Goal: Task Accomplishment & Management: Manage account settings

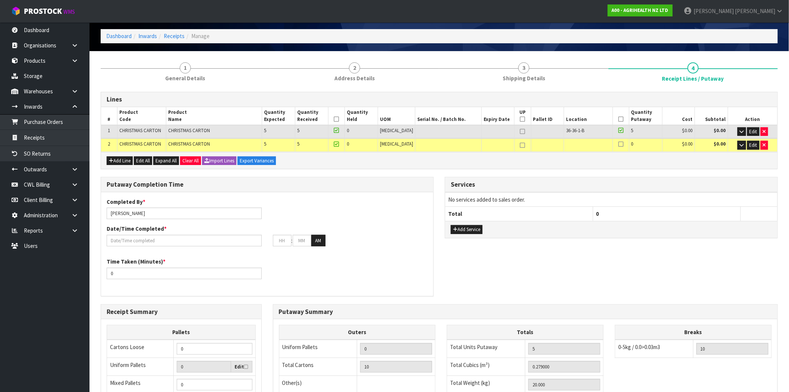
scroll to position [29, 0]
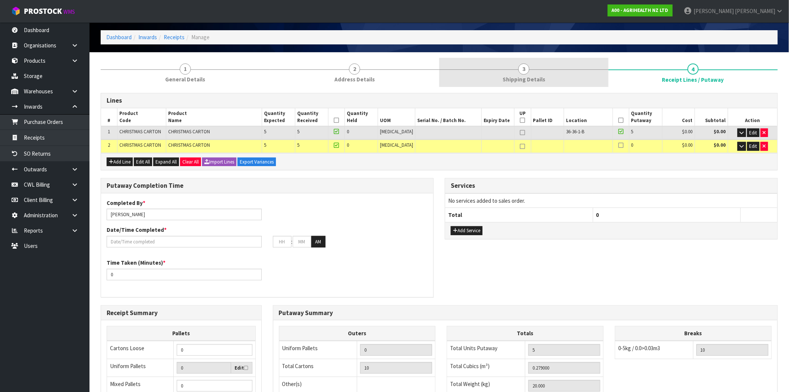
click at [499, 71] on link "3 Shipping Details" at bounding box center [523, 72] width 169 height 29
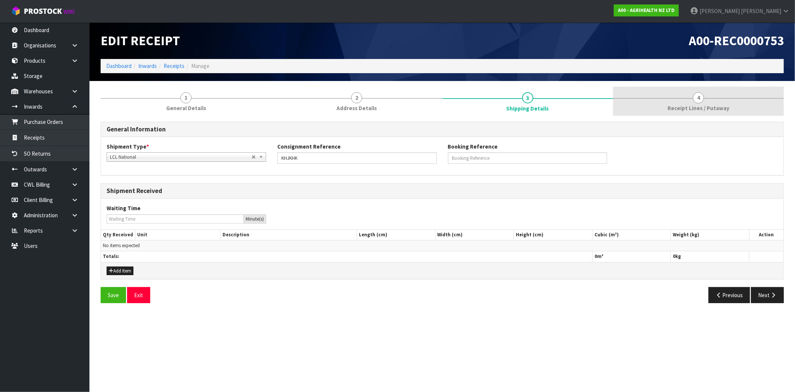
click at [696, 98] on span "4" at bounding box center [698, 97] width 11 height 11
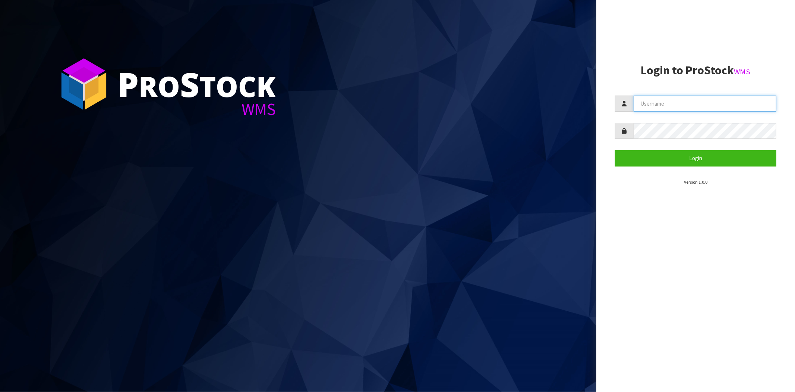
click at [654, 100] on input "text" at bounding box center [705, 103] width 143 height 16
type input "[PERSON_NAME][EMAIL_ADDRESS][DOMAIN_NAME]"
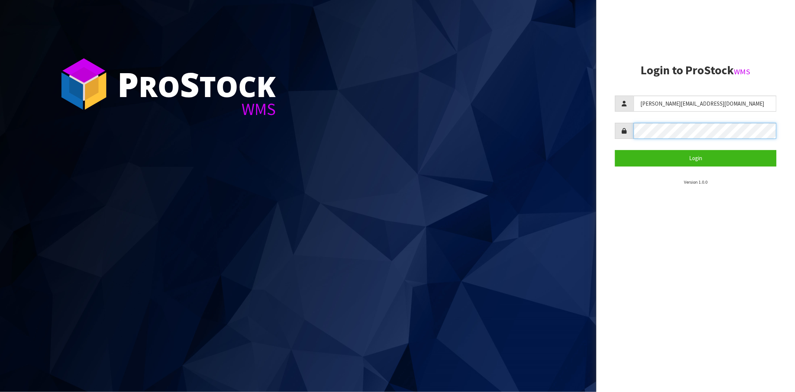
click at [615, 150] on button "Login" at bounding box center [695, 158] width 161 height 16
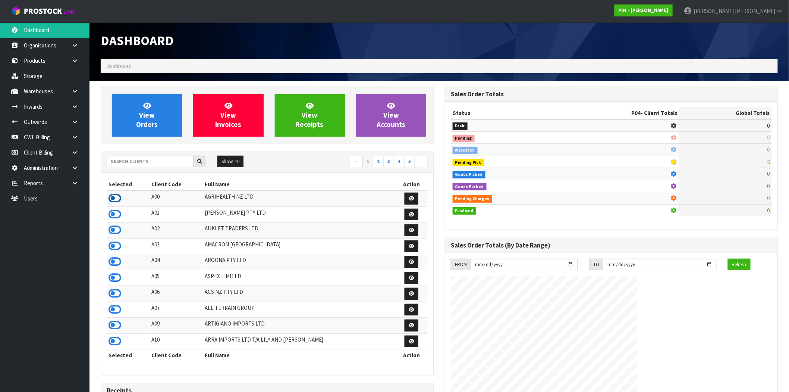
click at [118, 197] on icon at bounding box center [115, 197] width 13 height 11
click at [69, 103] on link at bounding box center [78, 106] width 24 height 15
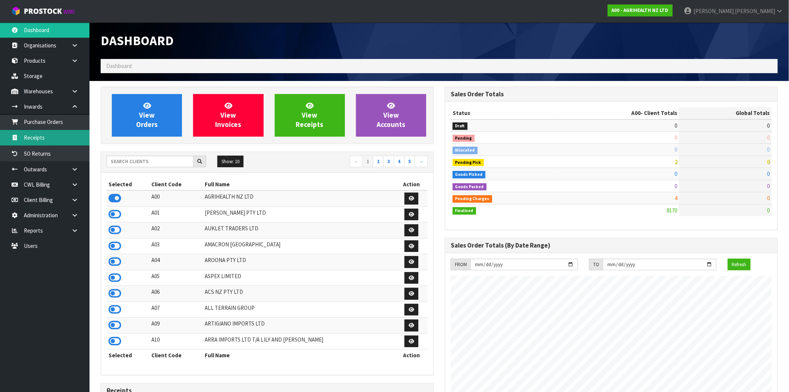
click at [53, 142] on link "Receipts" at bounding box center [44, 137] width 89 height 15
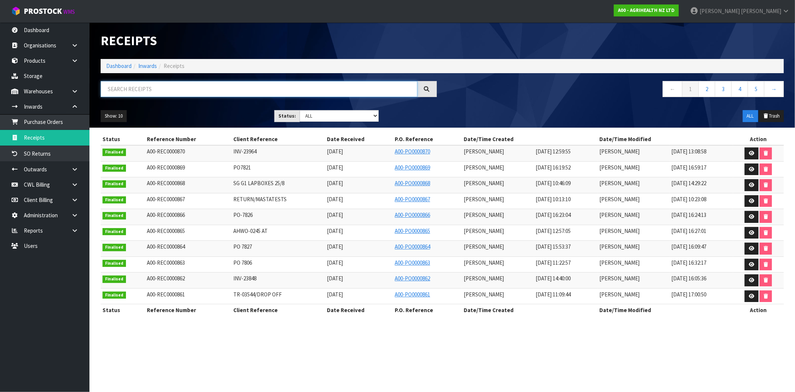
click at [286, 91] on input "text" at bounding box center [259, 89] width 317 height 16
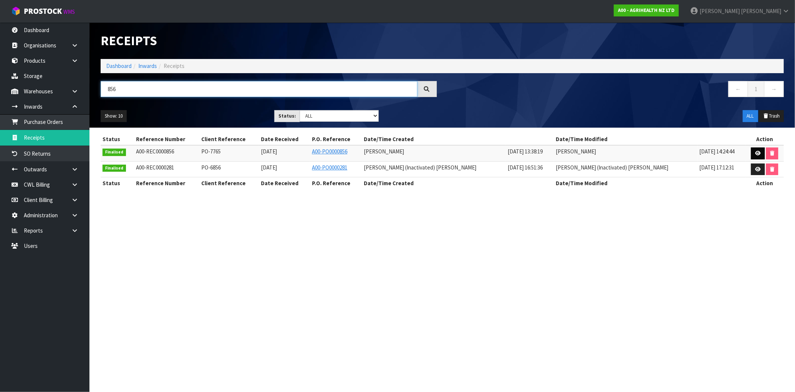
type input "856"
click at [758, 154] on link at bounding box center [758, 153] width 14 height 12
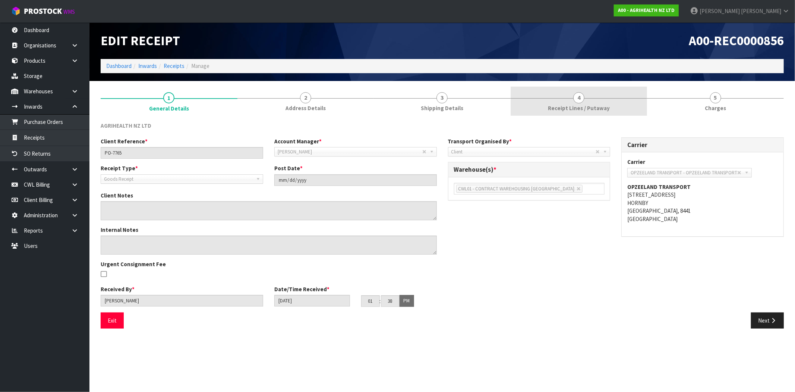
click at [567, 100] on link "4 Receipt Lines / Putaway" at bounding box center [579, 101] width 137 height 29
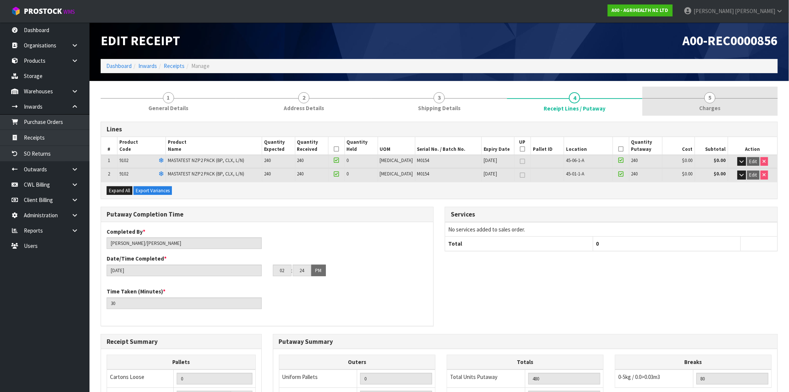
click at [714, 99] on link "5 Charges" at bounding box center [710, 101] width 135 height 29
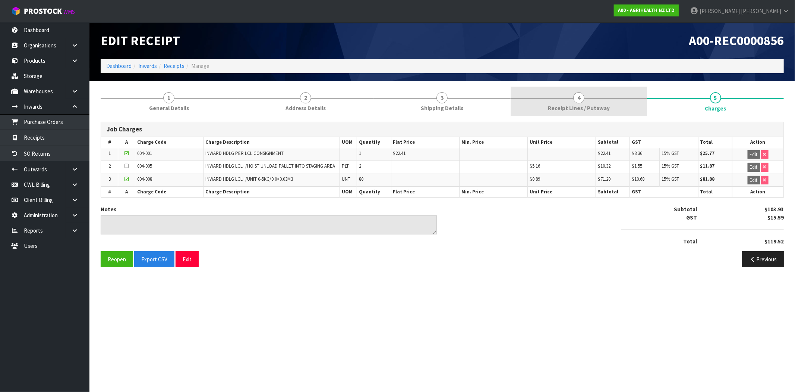
click at [584, 110] on span "Receipt Lines / Putaway" at bounding box center [579, 108] width 62 height 8
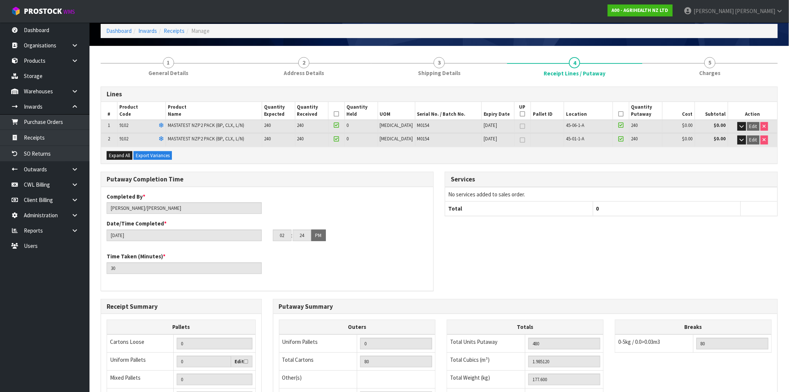
scroll to position [27, 0]
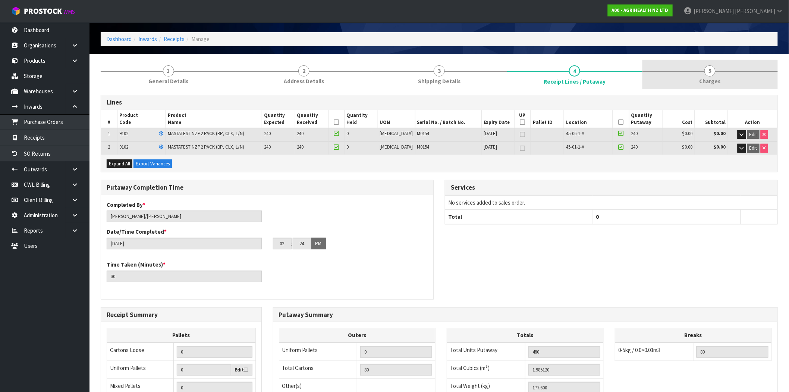
click at [720, 76] on link "5 Charges" at bounding box center [710, 74] width 135 height 29
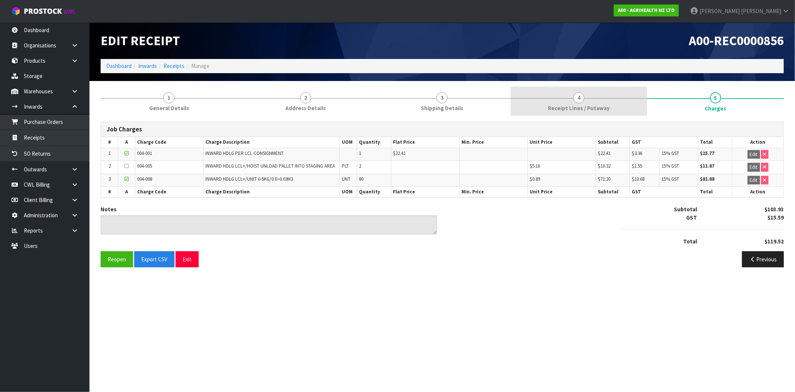
click at [571, 101] on link "4 Receipt Lines / Putaway" at bounding box center [579, 101] width 137 height 29
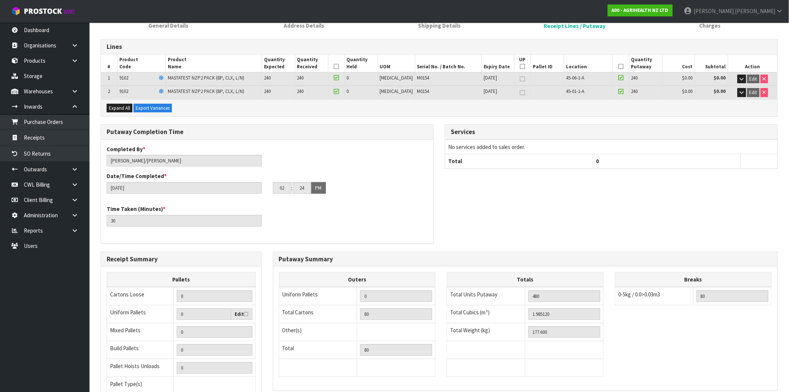
scroll to position [83, 0]
